Goal: Find specific page/section: Find specific page/section

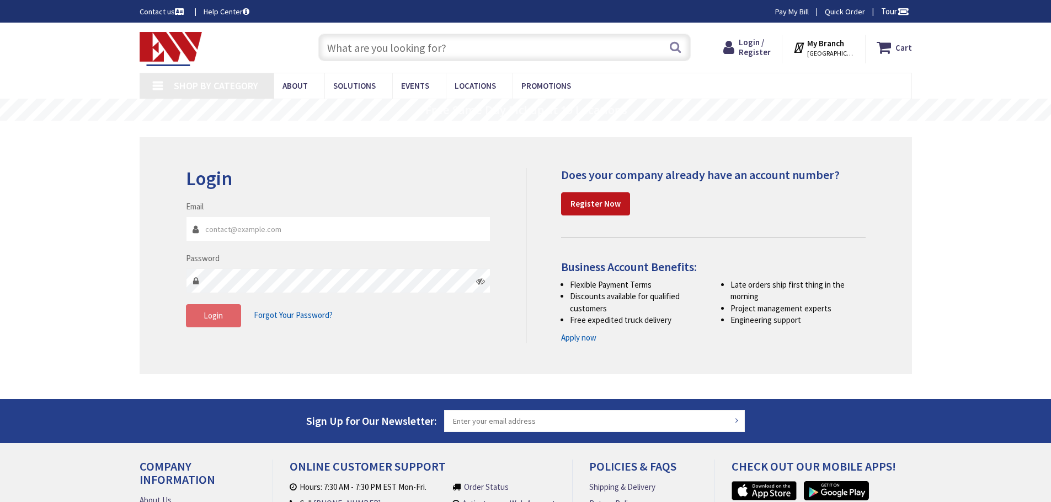
type input "[EMAIL_ADDRESS][DOMAIN_NAME]"
click at [215, 318] on span "Login" at bounding box center [212, 315] width 19 height 10
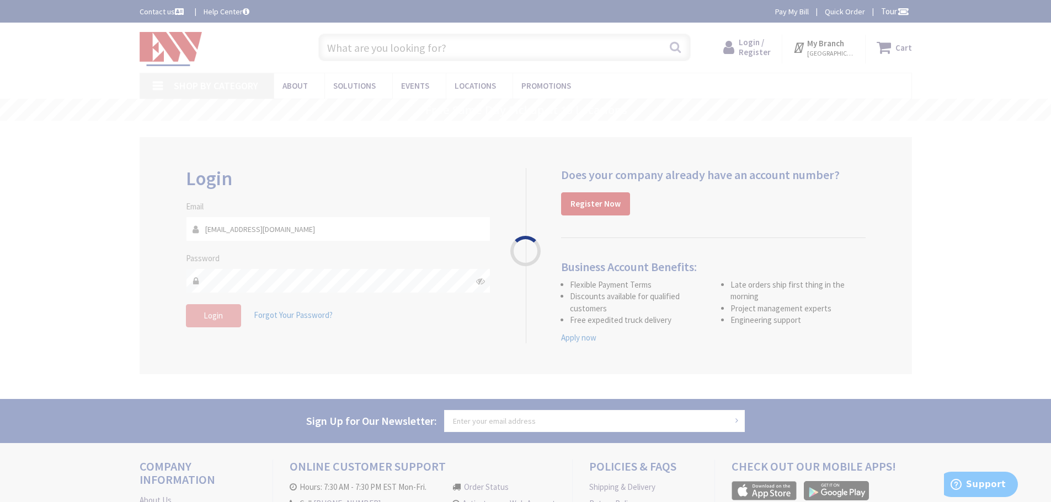
type input "D MA-[STREET_ADDRESS]"
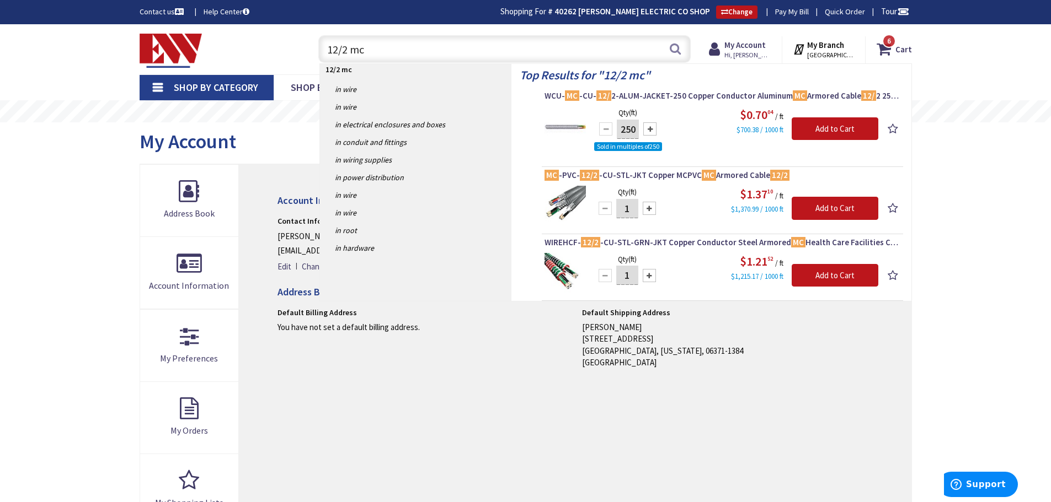
click at [345, 52] on input "12/2 mc" at bounding box center [504, 49] width 372 height 28
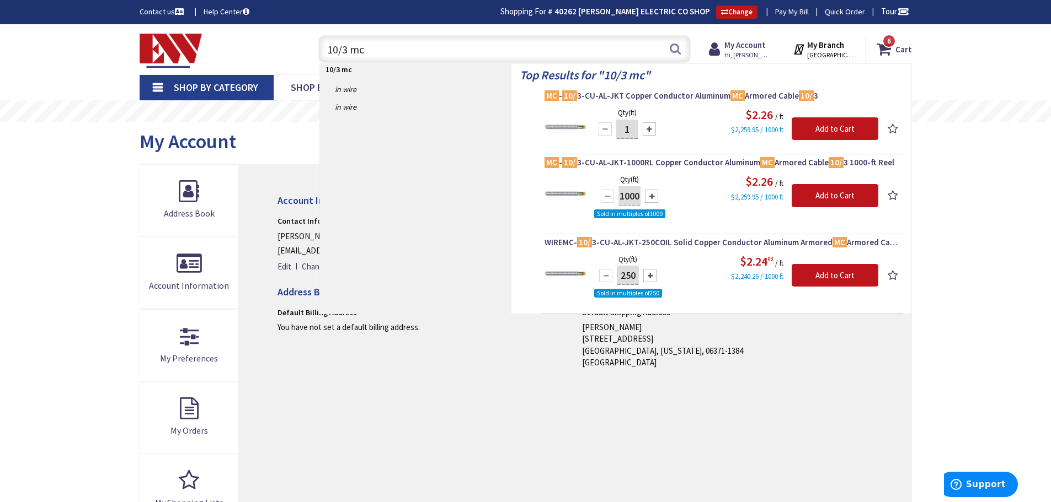
type input "10/3 mc"
